Goal: Task Accomplishment & Management: Manage account settings

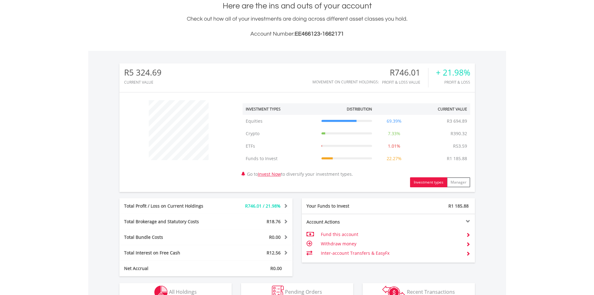
scroll to position [187, 0]
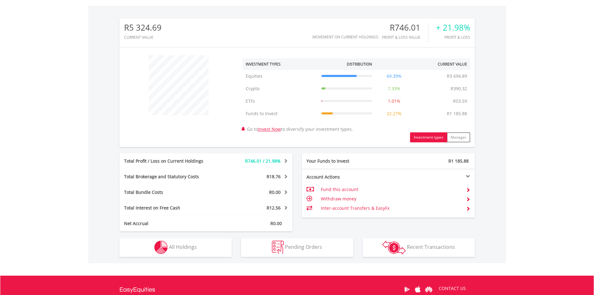
click at [327, 207] on td "Inter-account Transfers & EasyFx" at bounding box center [391, 207] width 140 height 9
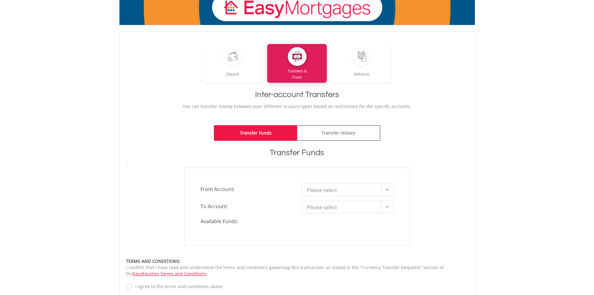
scroll to position [62, 0]
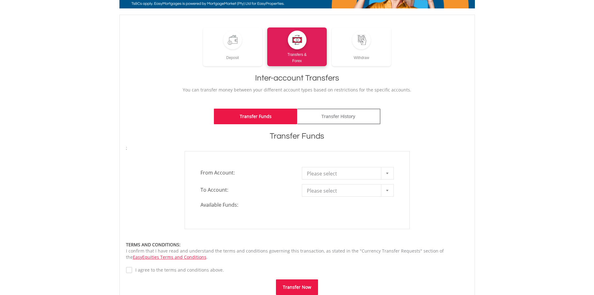
click at [387, 174] on div at bounding box center [387, 173] width 12 height 12
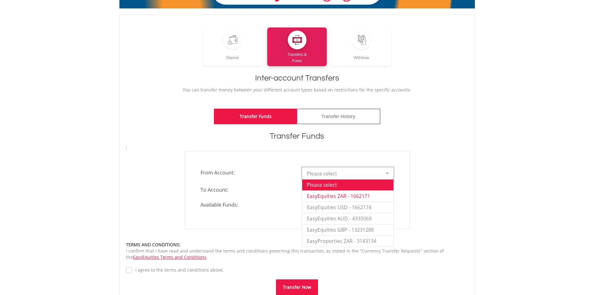
click at [370, 196] on li "EasyEquities ZAR - 1662171" at bounding box center [347, 195] width 91 height 11
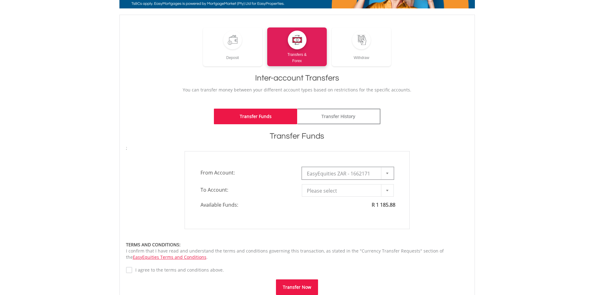
click at [389, 192] on div at bounding box center [387, 190] width 12 height 12
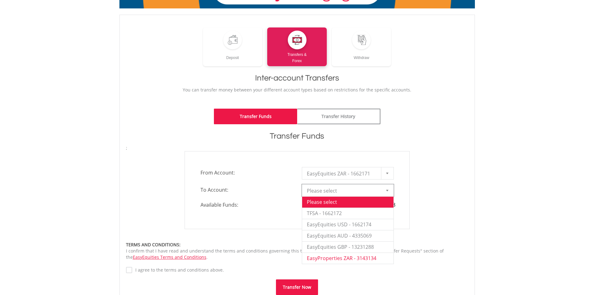
click at [333, 259] on li "EasyProperties ZAR - 3143134" at bounding box center [347, 257] width 91 height 11
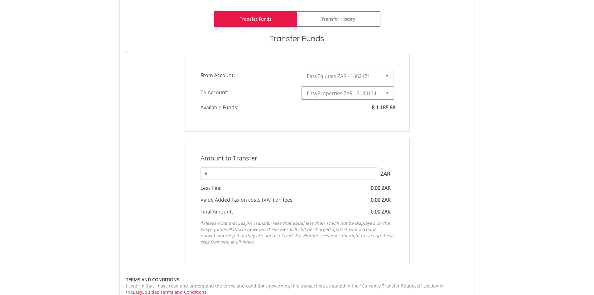
scroll to position [187, 0]
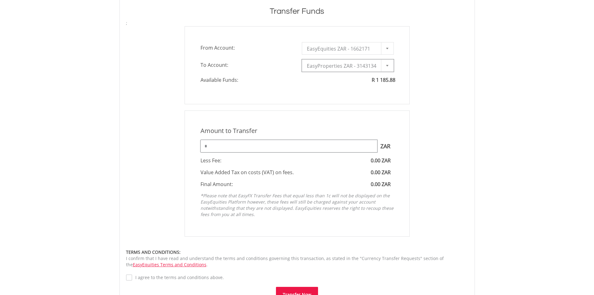
click at [283, 144] on input "*" at bounding box center [288, 146] width 177 height 12
type input "*"
type input "****"
click at [276, 286] on button "Transfer Now" at bounding box center [297, 294] width 42 height 16
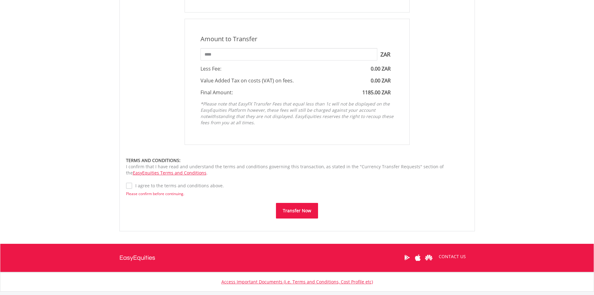
scroll to position [281, 0]
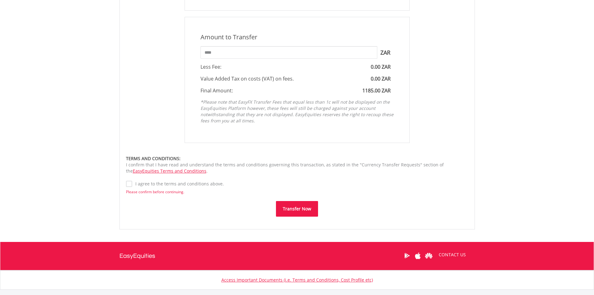
click at [289, 209] on button "Transfer Now" at bounding box center [297, 209] width 42 height 16
click at [159, 186] on label "I agree to the terms and conditions above." at bounding box center [178, 183] width 92 height 6
click at [286, 206] on button "Transfer Now" at bounding box center [297, 209] width 42 height 16
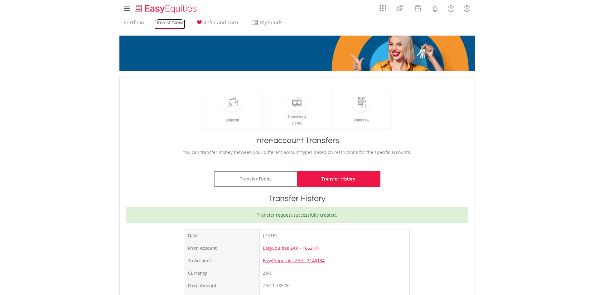
click at [165, 24] on link "Invest Now" at bounding box center [169, 24] width 31 height 10
